Goal: Complete application form

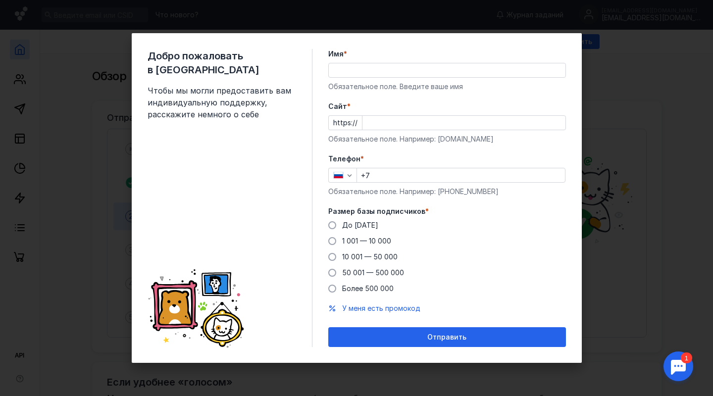
click at [348, 75] on input "Имя *" at bounding box center [447, 70] width 237 height 14
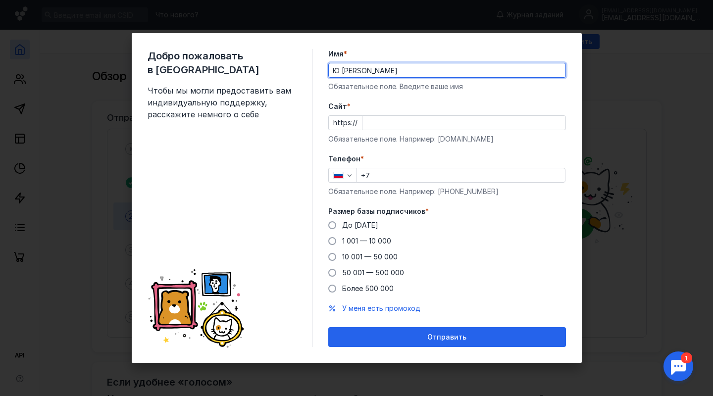
type input "Ю [PERSON_NAME]"
click at [381, 129] on input "Cайт *" at bounding box center [464, 123] width 203 height 14
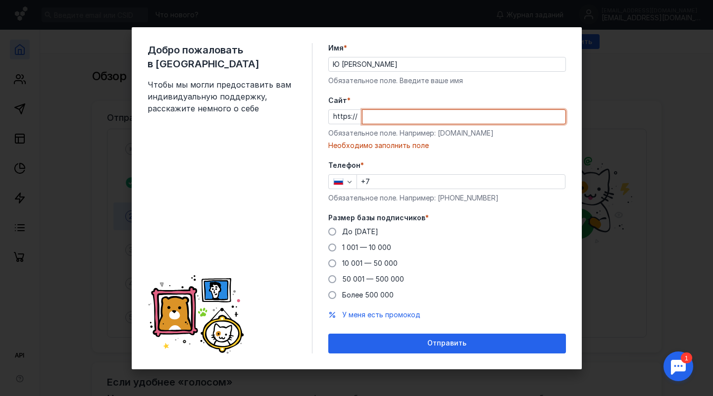
paste input "[DOMAIN_NAME]"
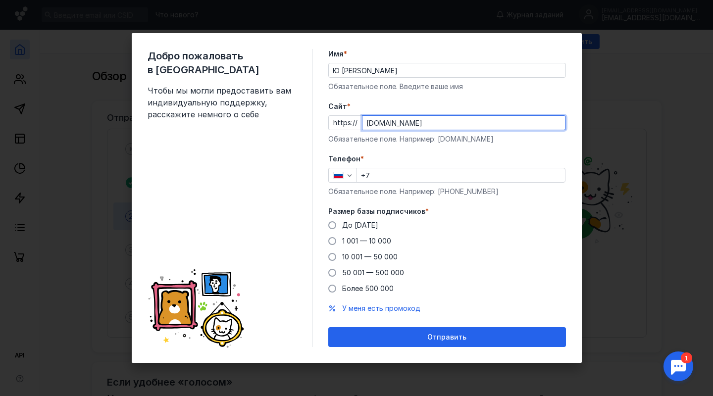
type input "[DOMAIN_NAME]"
click at [382, 180] on input "+7" at bounding box center [461, 175] width 208 height 14
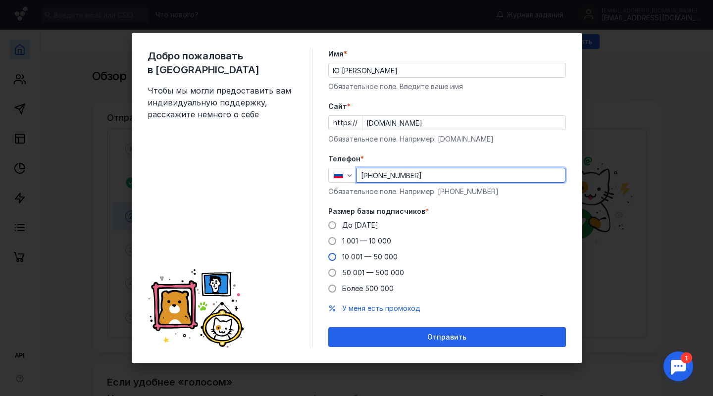
type input "[PHONE_NUMBER]"
click at [336, 245] on label "1 001 — 10 000" at bounding box center [359, 241] width 63 height 10
click at [0, 0] on input "1 001 — 10 000" at bounding box center [0, 0] width 0 height 0
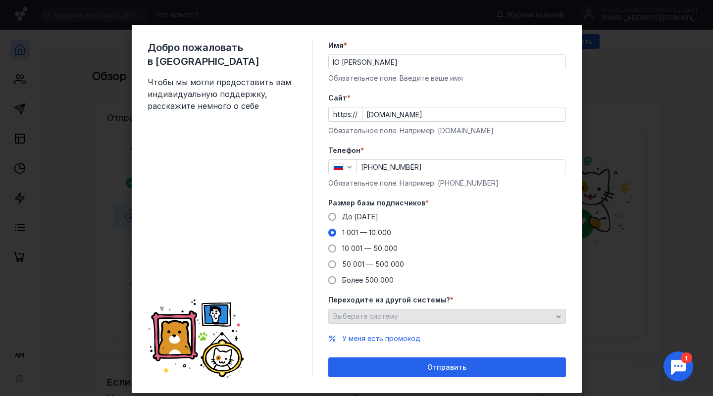
click at [371, 313] on span "Выберите систему" at bounding box center [365, 316] width 65 height 8
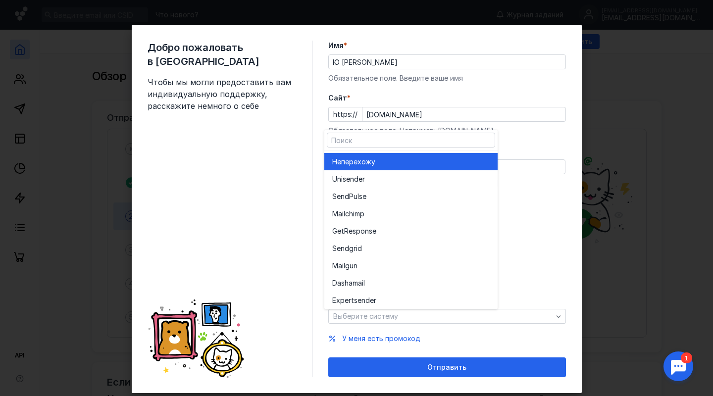
click at [367, 165] on span "перехожу" at bounding box center [358, 162] width 34 height 10
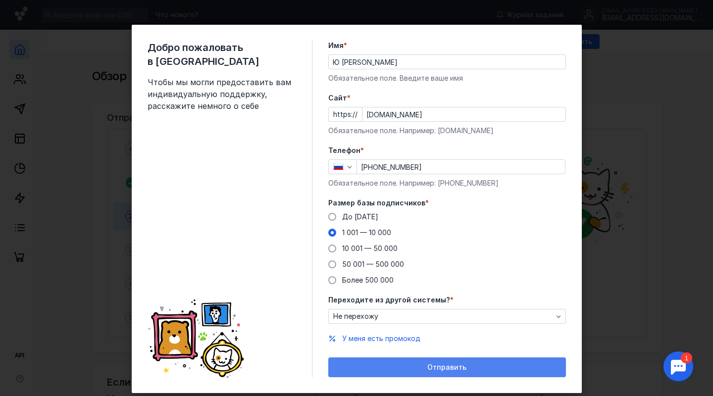
click at [411, 341] on div "Отправить" at bounding box center [447, 368] width 238 height 20
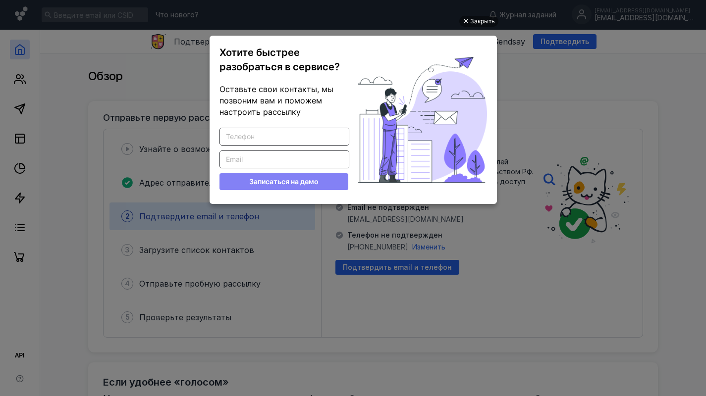
click at [257, 156] on input "Введите корректный Email" at bounding box center [284, 159] width 129 height 17
click at [474, 19] on div "Закрыть" at bounding box center [482, 21] width 25 height 11
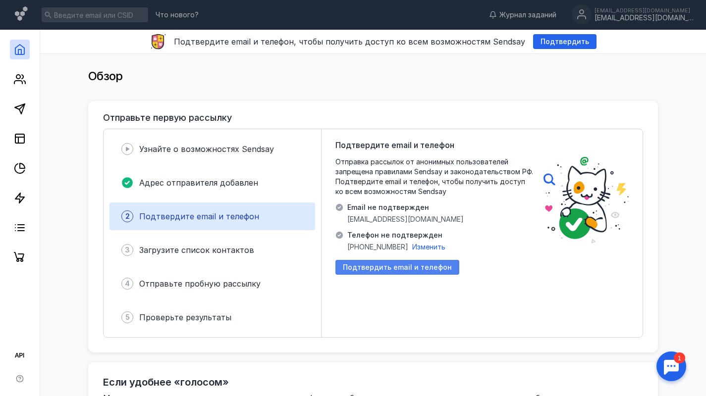
click at [389, 268] on span "Подтвердить email и телефон" at bounding box center [397, 267] width 109 height 8
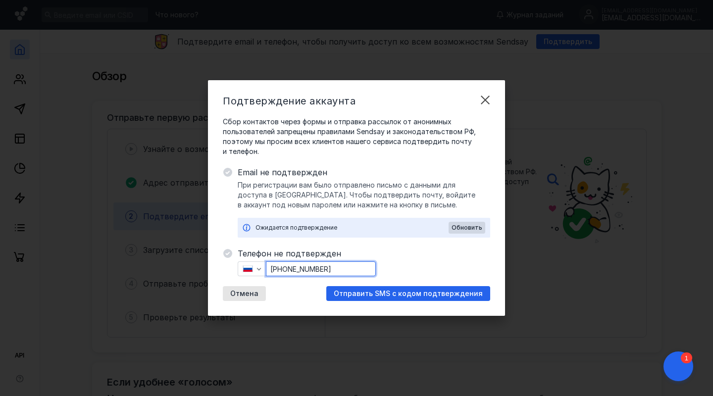
drag, startPoint x: 359, startPoint y: 269, endPoint x: 284, endPoint y: 267, distance: 74.8
click at [284, 267] on input "[PHONE_NUMBER]" at bounding box center [320, 269] width 109 height 14
type input "[PHONE_NUMBER]"
click at [431, 206] on span "При регистрации вам было отправлено письмо с данными для доступа в [GEOGRAPHIC_…" at bounding box center [364, 195] width 253 height 30
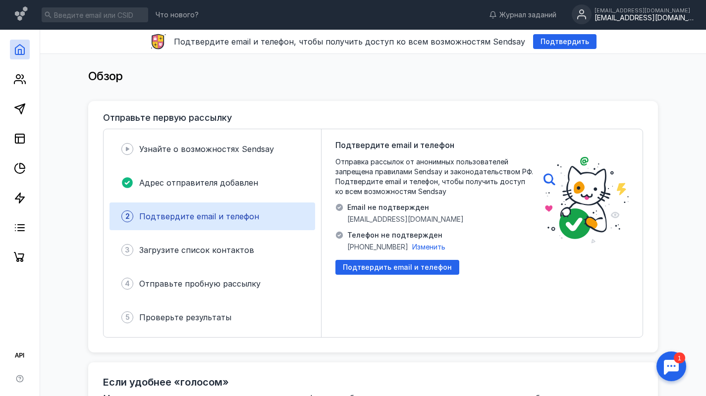
click at [638, 16] on div "[EMAIL_ADDRESS][DOMAIN_NAME]" at bounding box center [643, 18] width 99 height 8
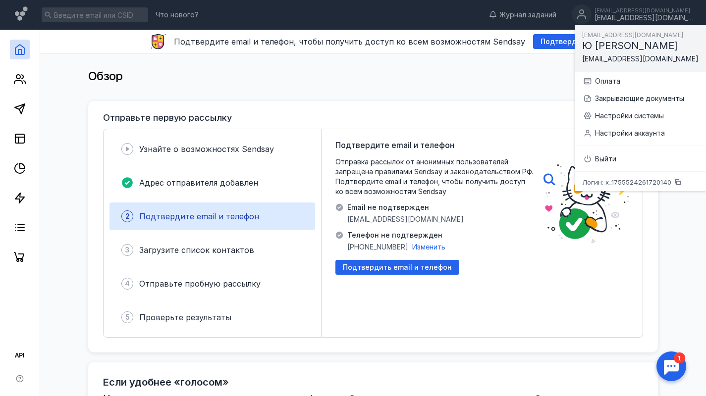
click at [423, 241] on div "Телефон не подтвержден [PHONE_NUMBER] Изменить" at bounding box center [396, 241] width 98 height 22
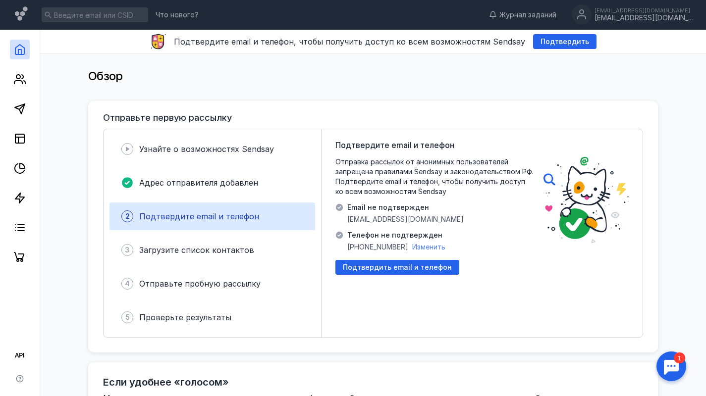
click at [423, 246] on span "Изменить" at bounding box center [428, 247] width 33 height 8
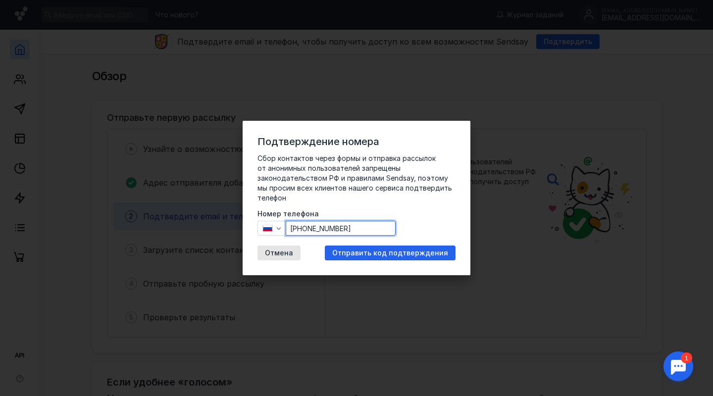
drag, startPoint x: 362, startPoint y: 226, endPoint x: 307, endPoint y: 227, distance: 55.0
click at [307, 227] on input "[PHONE_NUMBER]" at bounding box center [340, 228] width 109 height 14
type input "[PHONE_NUMBER]"
click at [409, 259] on div "Отправить код подтверждения" at bounding box center [390, 253] width 131 height 15
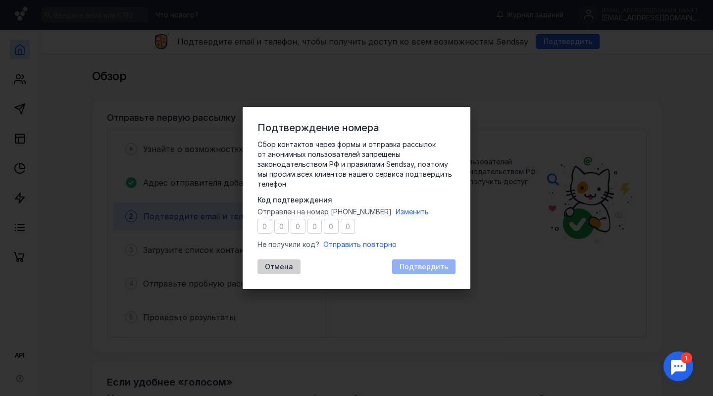
click at [280, 266] on span "Отмена" at bounding box center [279, 267] width 28 height 8
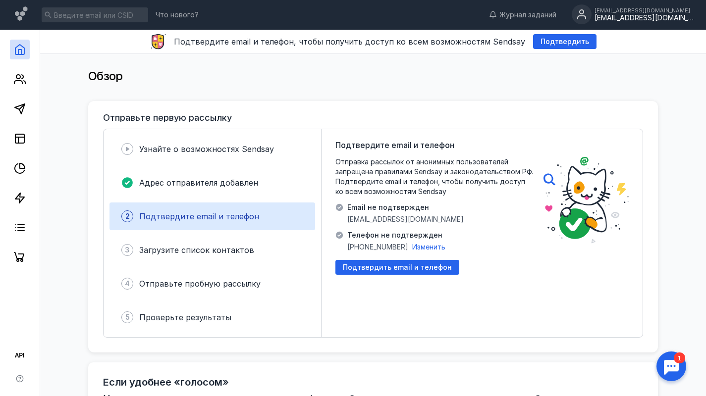
click at [648, 6] on div "[EMAIL_ADDRESS][DOMAIN_NAME] [EMAIL_ADDRESS][DOMAIN_NAME]" at bounding box center [633, 14] width 122 height 21
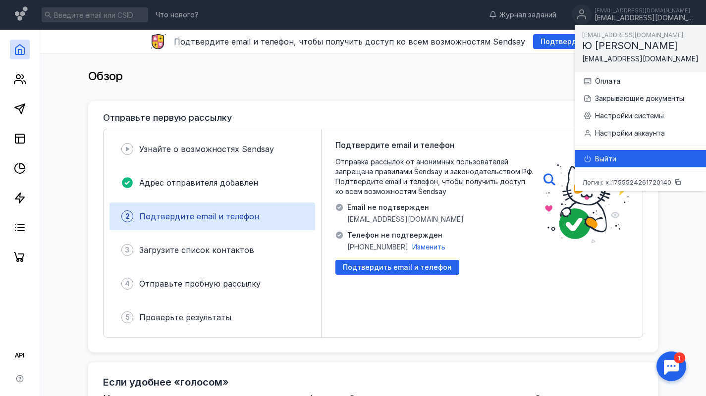
click at [607, 161] on div "Выйти" at bounding box center [646, 159] width 103 height 10
